Goal: Task Accomplishment & Management: Use online tool/utility

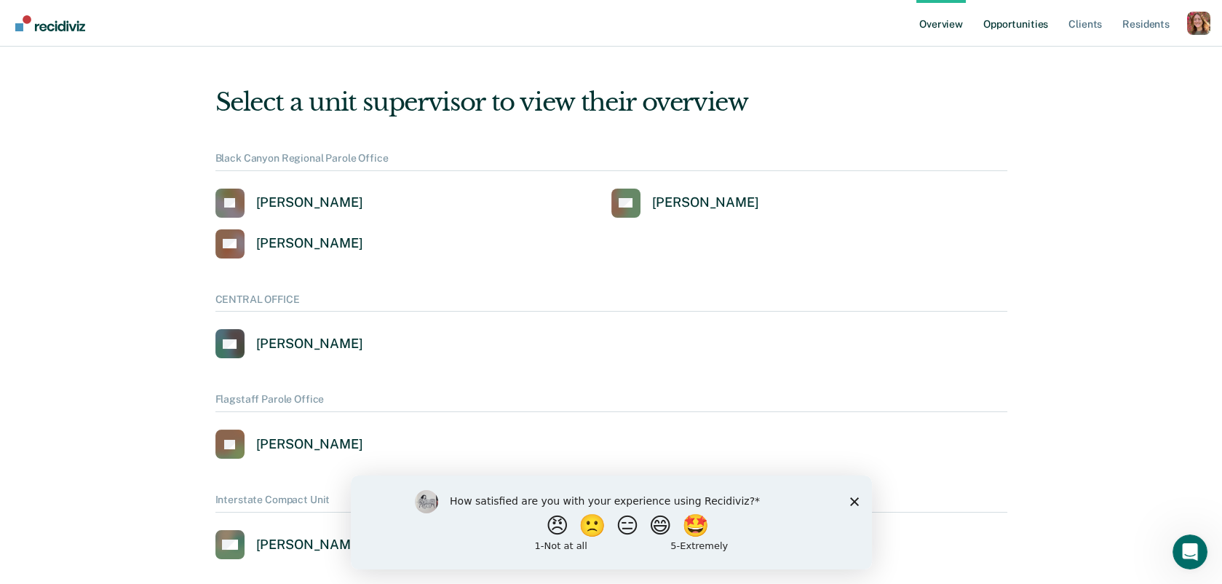
click at [1023, 25] on link "Opportunities" at bounding box center [1016, 23] width 71 height 47
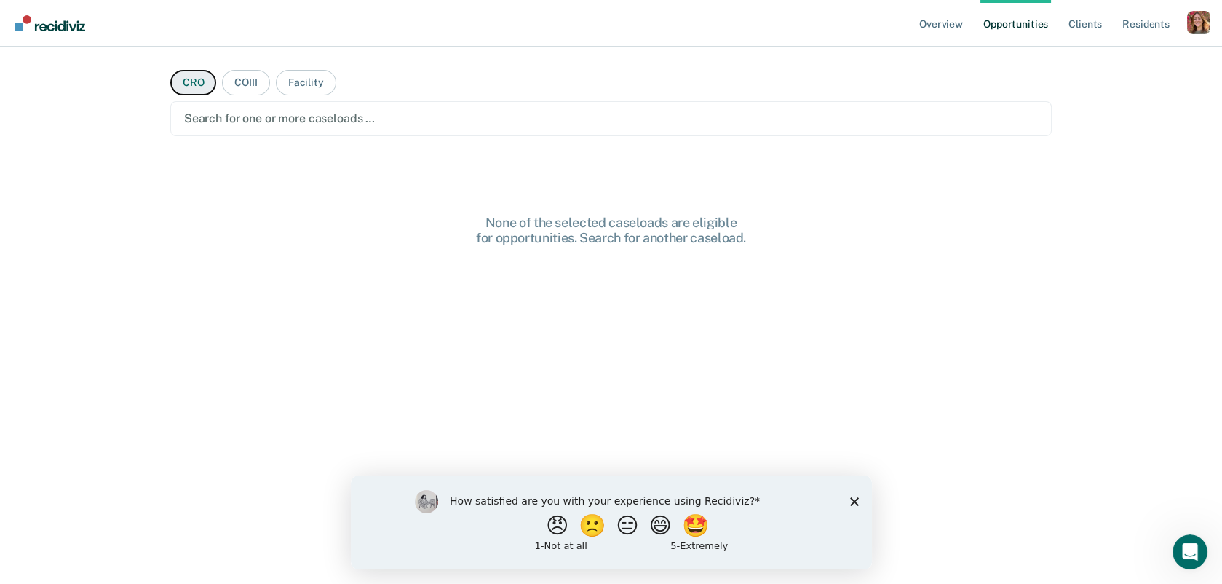
click at [198, 80] on button "CRO" at bounding box center [193, 82] width 47 height 25
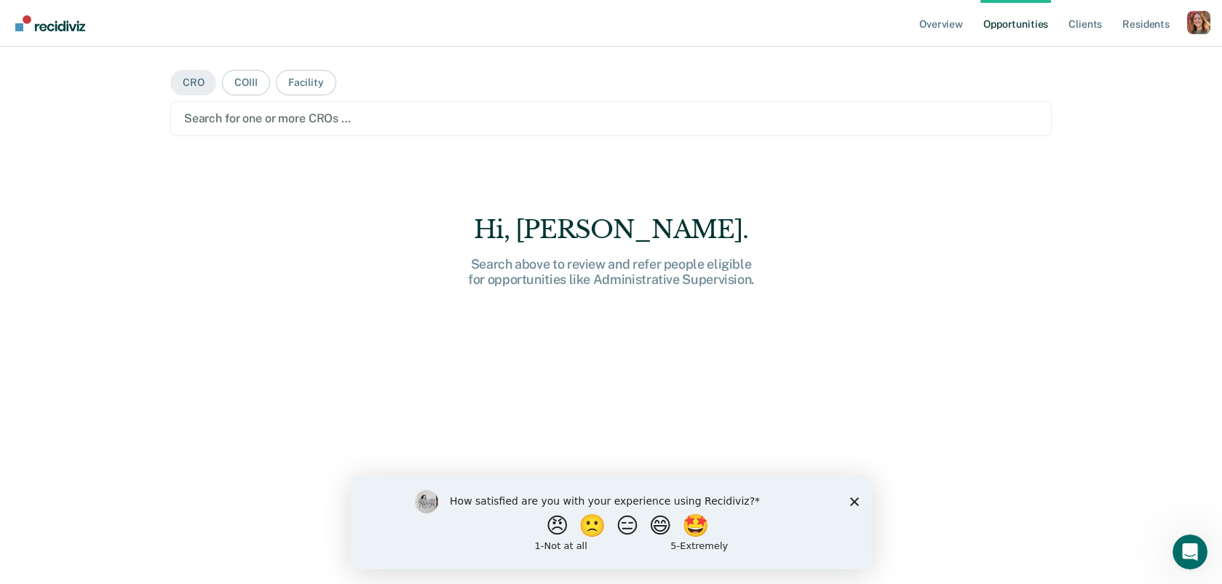
click at [304, 122] on div at bounding box center [611, 118] width 854 height 17
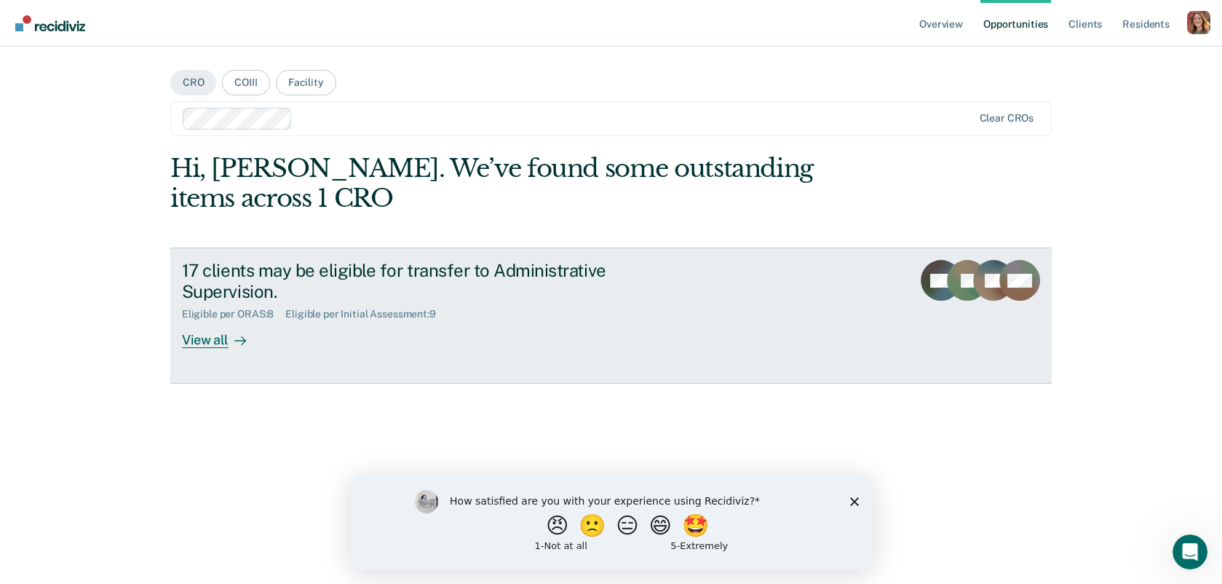
click at [215, 331] on div "View all" at bounding box center [223, 334] width 82 height 28
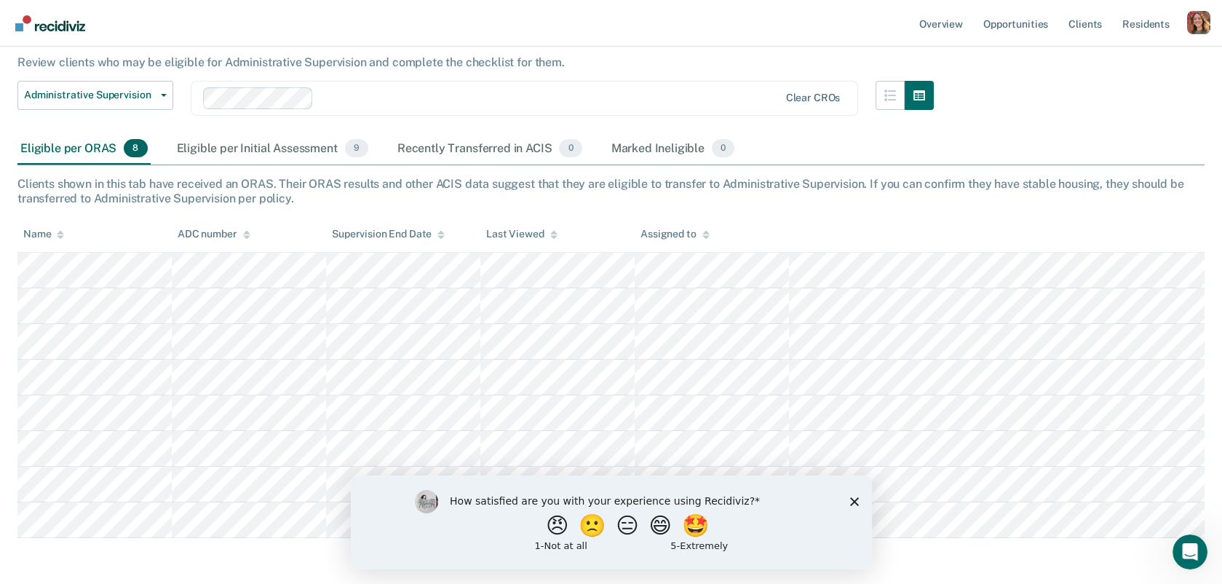
scroll to position [127, 0]
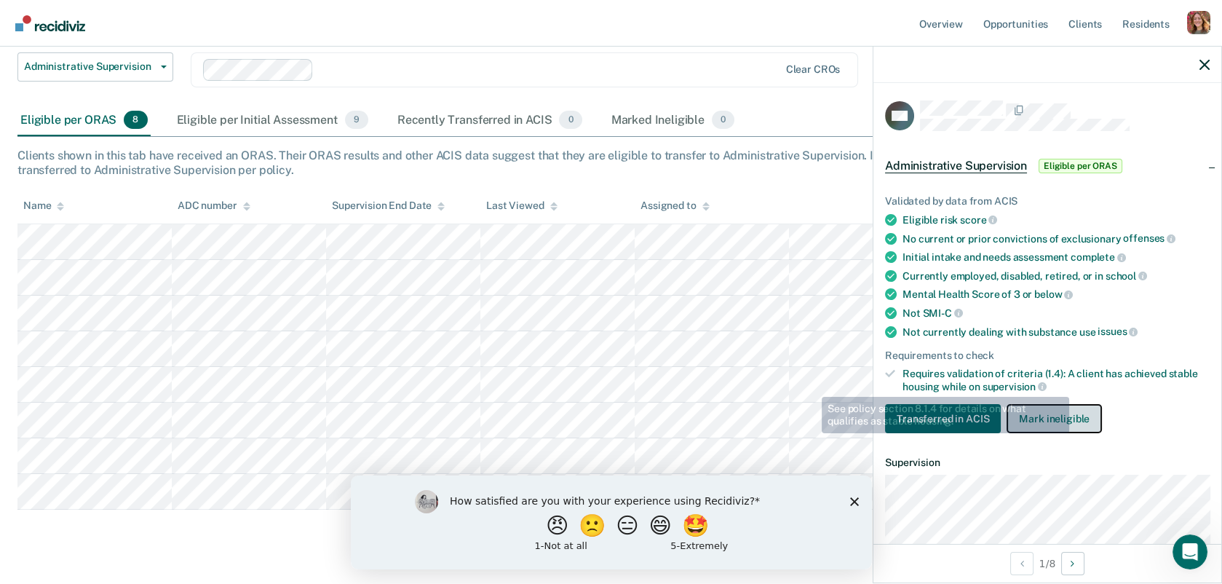
click at [1031, 405] on button "Mark ineligible" at bounding box center [1054, 418] width 95 height 29
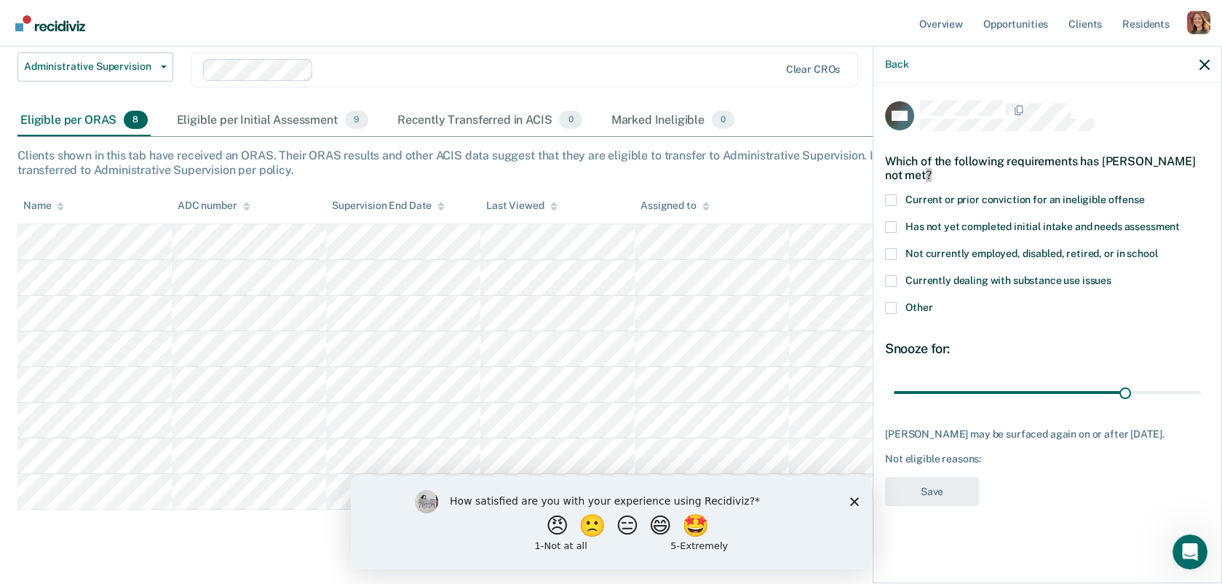
scroll to position [0, 0]
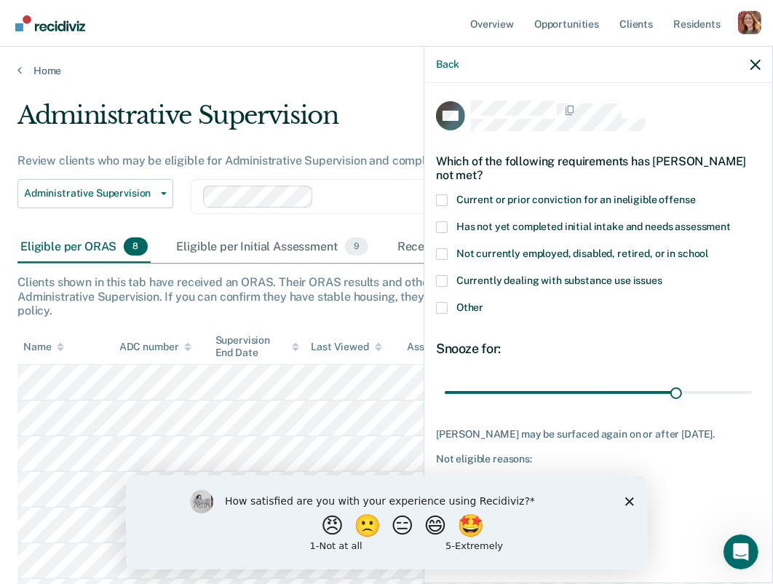
click at [707, 159] on div "Which of the following requirements has [PERSON_NAME] not met?" at bounding box center [598, 168] width 325 height 51
click at [669, 159] on div "Which of the following requirements has [PERSON_NAME] not met?" at bounding box center [598, 168] width 325 height 51
drag, startPoint x: 669, startPoint y: 159, endPoint x: 690, endPoint y: 157, distance: 21.3
click at [692, 159] on div "Which of the following requirements has [PERSON_NAME] not met?" at bounding box center [598, 168] width 325 height 51
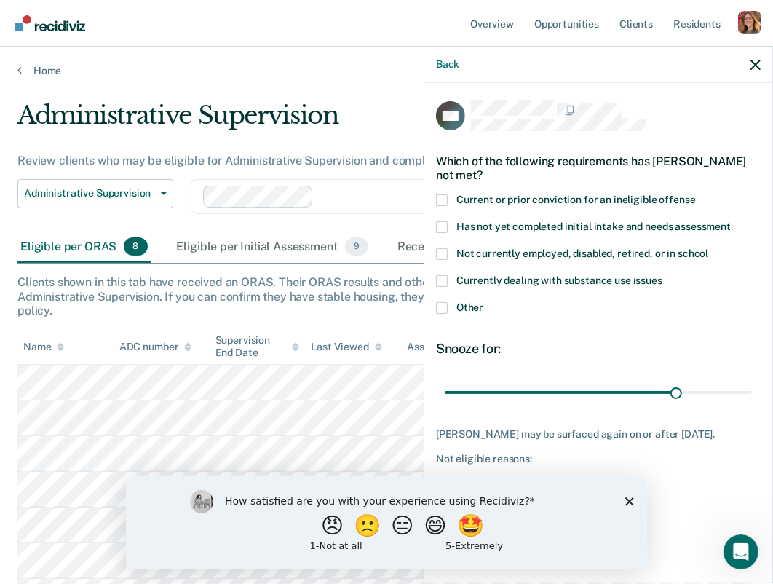
click at [579, 137] on div "WK Which of the following requirements has [PERSON_NAME] not met? Current or pr…" at bounding box center [598, 307] width 325 height 415
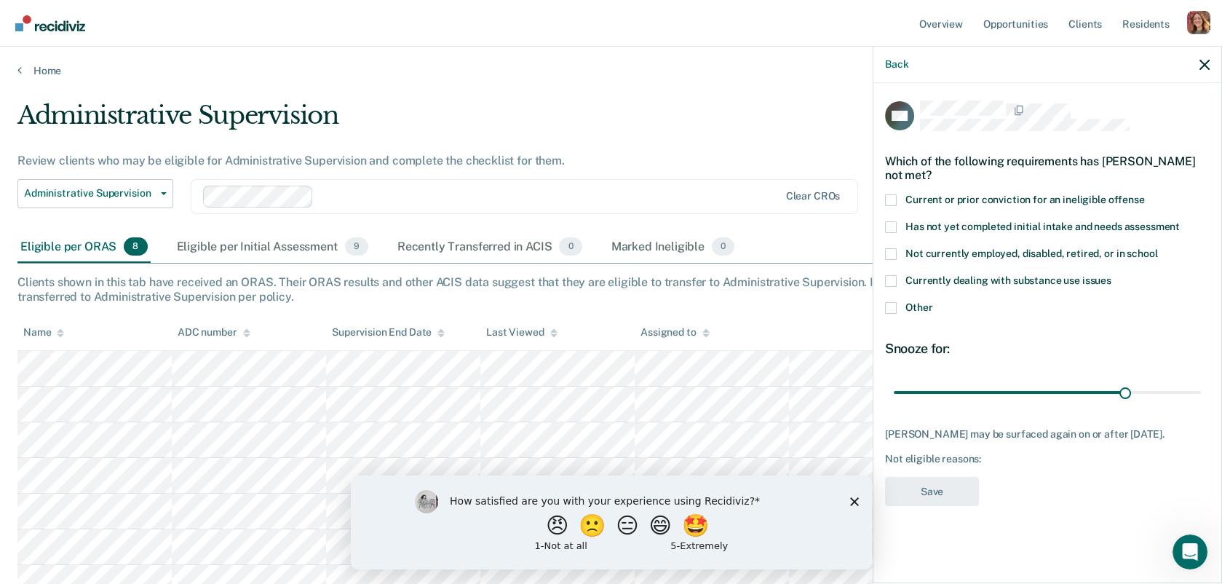
click at [887, 283] on span at bounding box center [891, 281] width 12 height 12
click at [1112, 275] on input "Currently dealing with substance use issues" at bounding box center [1112, 275] width 0 height 0
click at [887, 251] on span at bounding box center [891, 254] width 12 height 12
click at [1158, 248] on input "Not currently employed, disabled, retired, or in school" at bounding box center [1158, 248] width 0 height 0
click at [891, 231] on label "Has not yet completed initial intake and needs assessment" at bounding box center [1047, 228] width 325 height 15
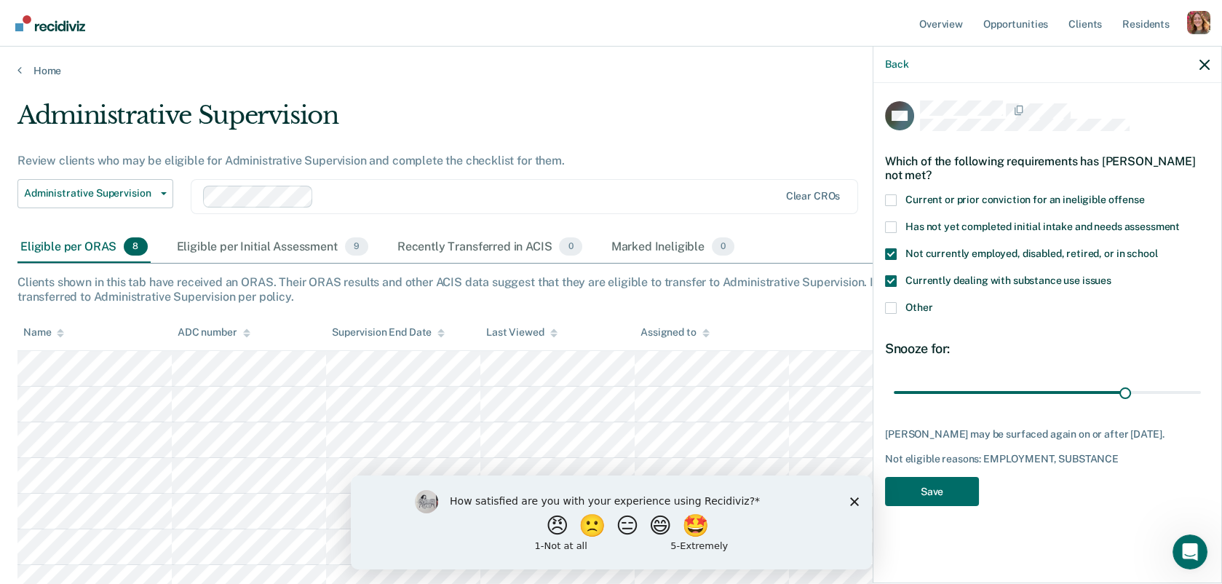
click at [1180, 221] on input "Has not yet completed initial intake and needs assessment" at bounding box center [1180, 221] width 0 height 0
click at [893, 190] on div "Which of the following requirements has [PERSON_NAME] not met?" at bounding box center [1047, 168] width 325 height 51
click at [890, 195] on span at bounding box center [891, 200] width 12 height 12
click at [1145, 194] on input "Current or prior conviction for an ineligible offense" at bounding box center [1145, 194] width 0 height 0
